Goal: Task Accomplishment & Management: Use online tool/utility

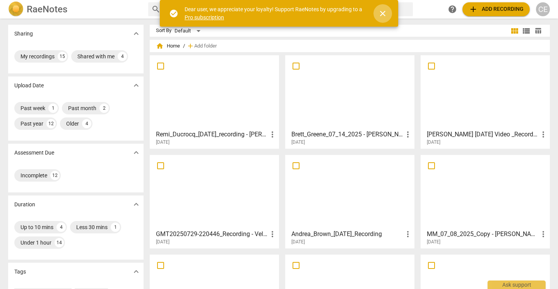
click at [385, 10] on span "close" at bounding box center [382, 13] width 9 height 9
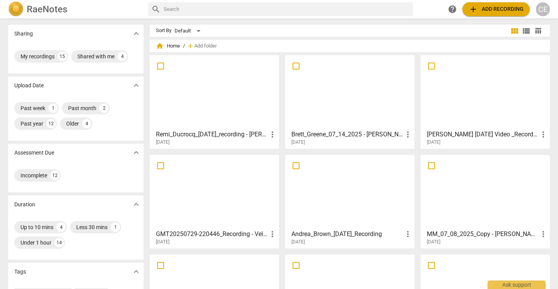
click at [358, 87] on div at bounding box center [350, 92] width 124 height 68
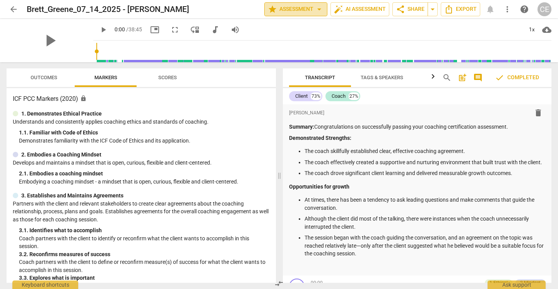
click at [318, 9] on span "arrow_drop_down" at bounding box center [319, 9] width 9 height 9
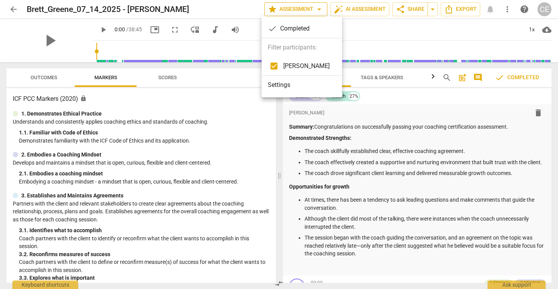
click at [318, 8] on div at bounding box center [279, 144] width 558 height 289
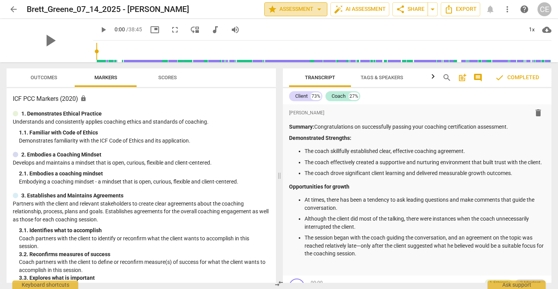
click at [320, 10] on span "arrow_drop_down" at bounding box center [319, 9] width 9 height 9
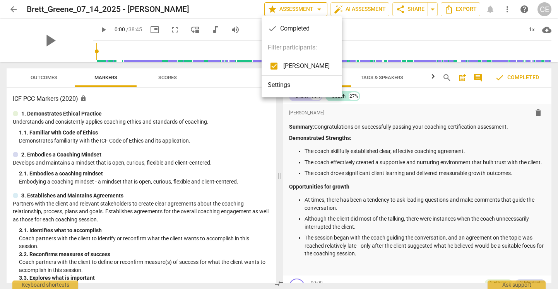
click at [320, 10] on div at bounding box center [279, 144] width 558 height 289
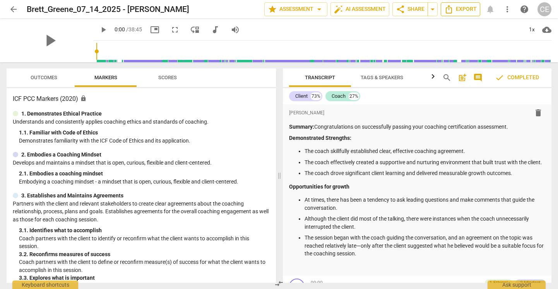
click at [454, 9] on span "Export" at bounding box center [460, 9] width 33 height 9
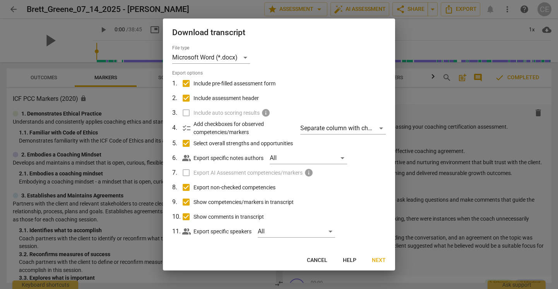
scroll to position [4, 0]
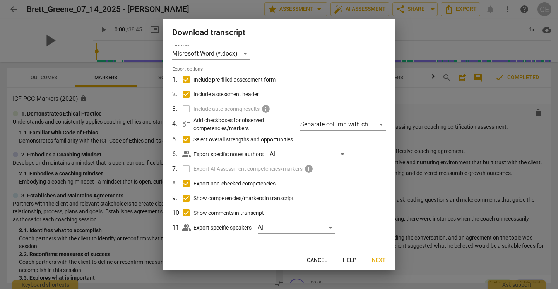
click at [381, 262] on span "Next" at bounding box center [379, 261] width 14 height 8
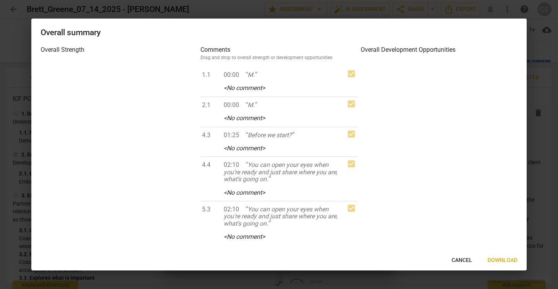
click at [506, 262] on span "Download" at bounding box center [503, 261] width 30 height 8
